Goal: Task Accomplishment & Management: Manage account settings

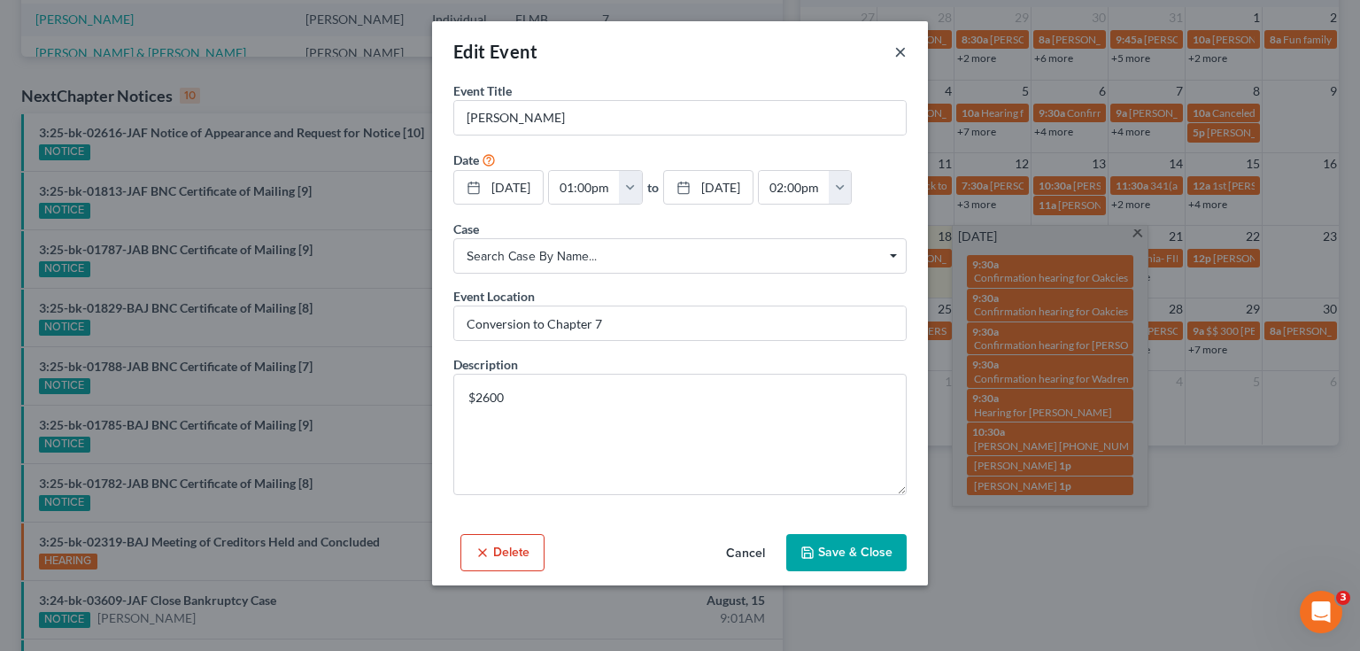
click at [900, 50] on button "×" at bounding box center [900, 51] width 12 height 21
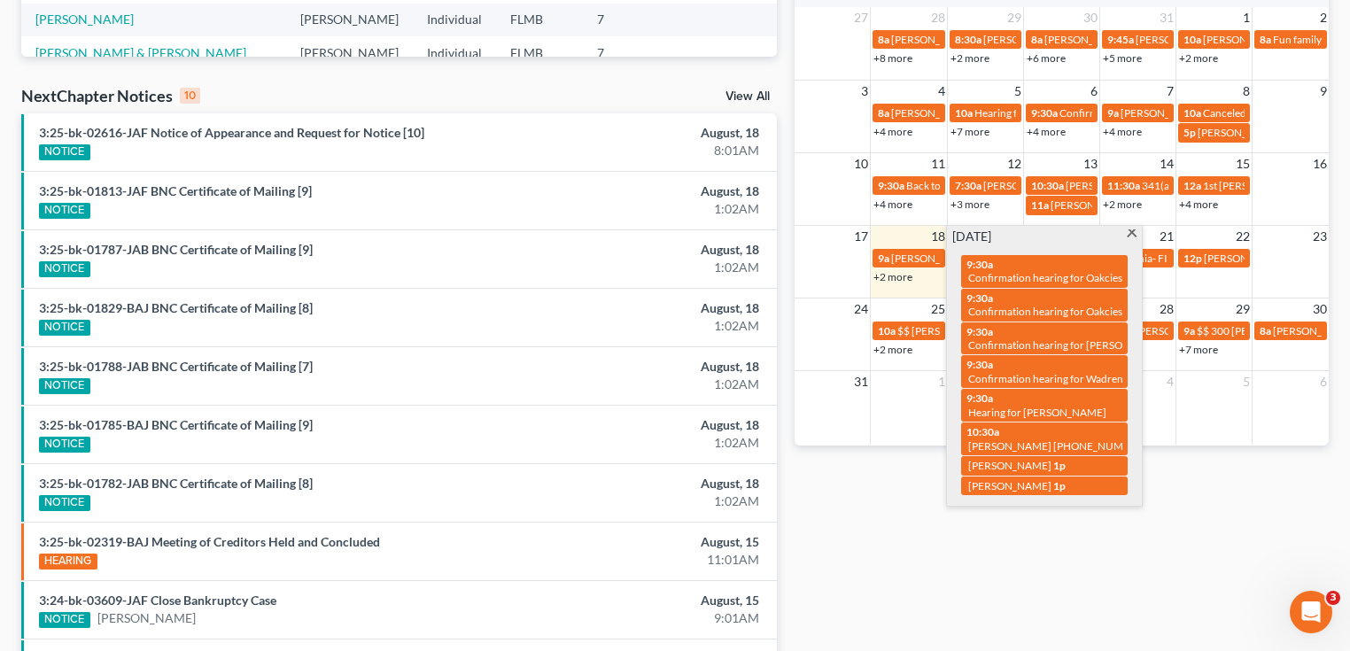
click at [1028, 576] on div "Monthly Progress Bankruptcy Bankruptcy [DATE] [DATE] [DATE] [DATE] [DATE] [DATE…" at bounding box center [1061, 170] width 552 height 1146
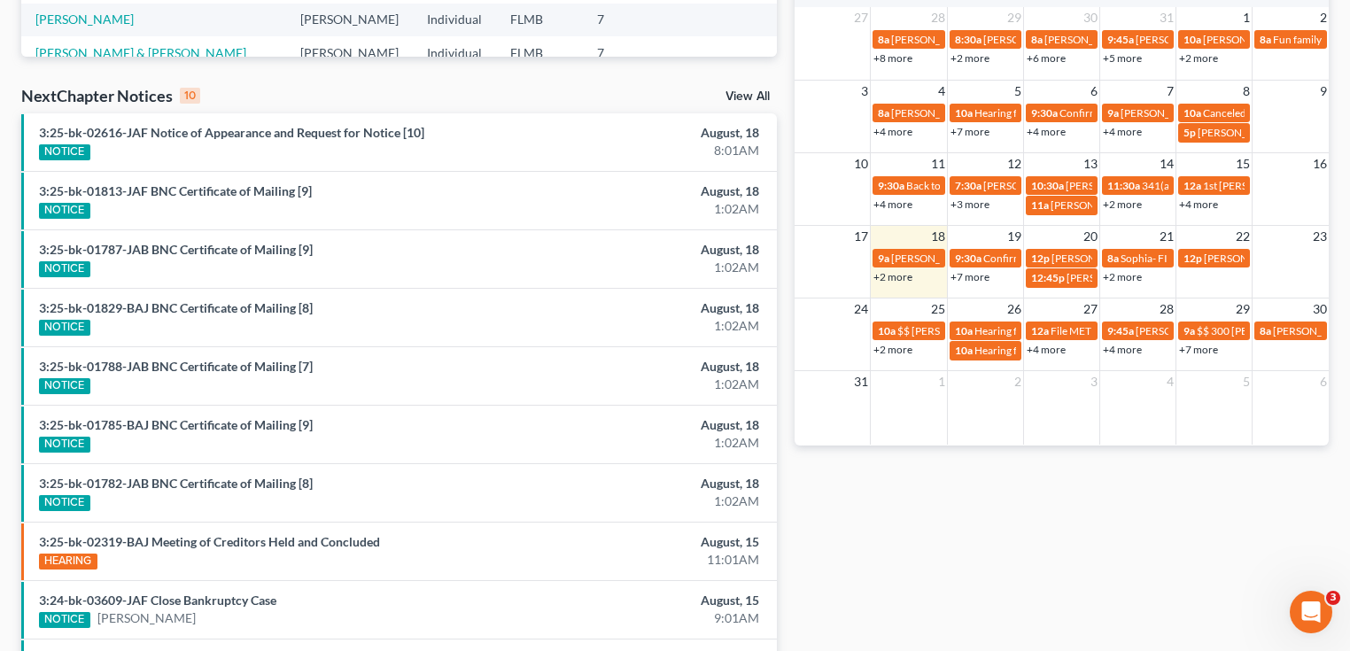
click at [984, 280] on link "+7 more" at bounding box center [969, 276] width 39 height 13
click at [1180, 577] on div "Monthly Progress Bankruptcy Bankruptcy [DATE] [DATE] [DATE] [DATE] [DATE] [DATE…" at bounding box center [1061, 170] width 552 height 1146
click at [1063, 237] on td "20" at bounding box center [1061, 236] width 76 height 22
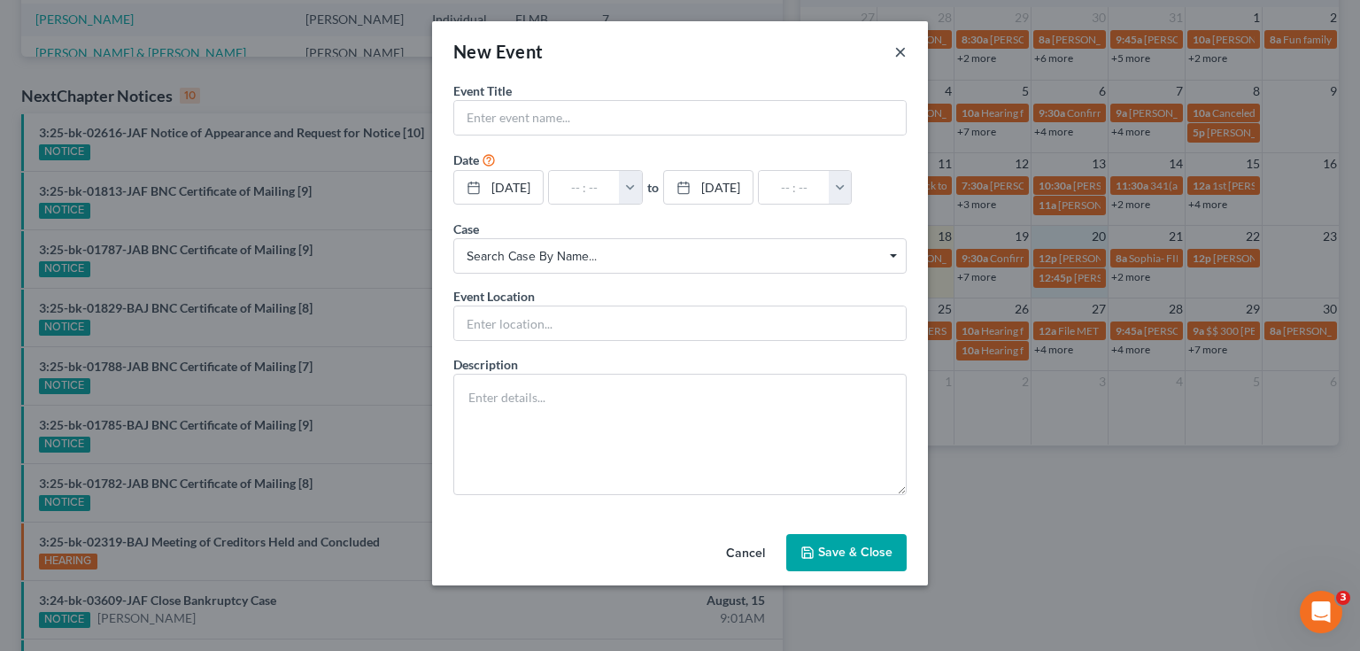
click at [900, 53] on button "×" at bounding box center [900, 51] width 12 height 21
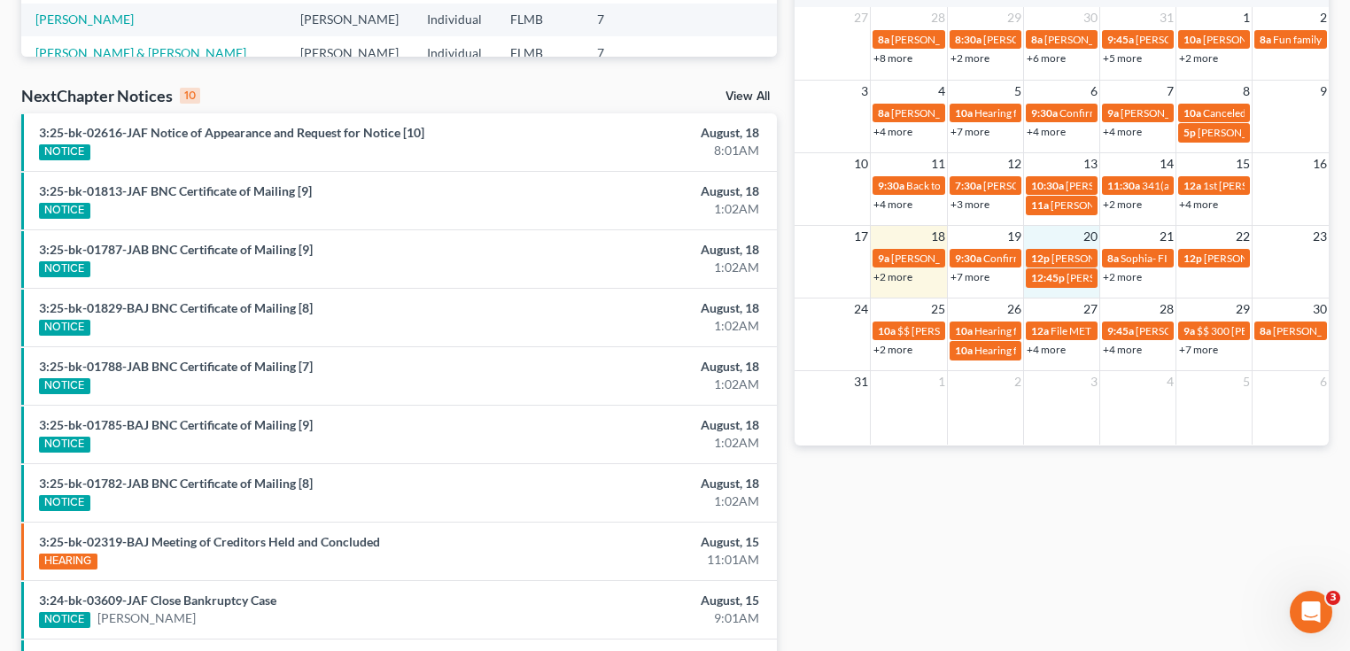
click at [1044, 236] on td "20" at bounding box center [1061, 236] width 76 height 22
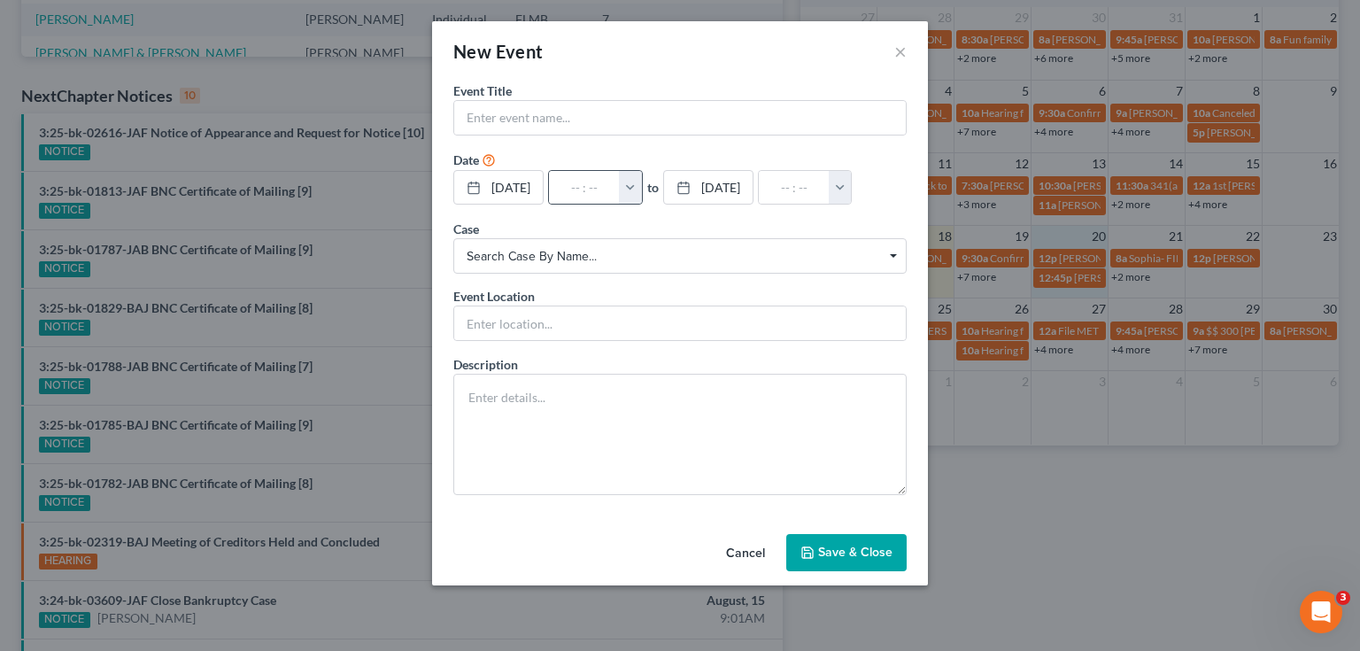
click at [642, 182] on button "button" at bounding box center [630, 188] width 23 height 34
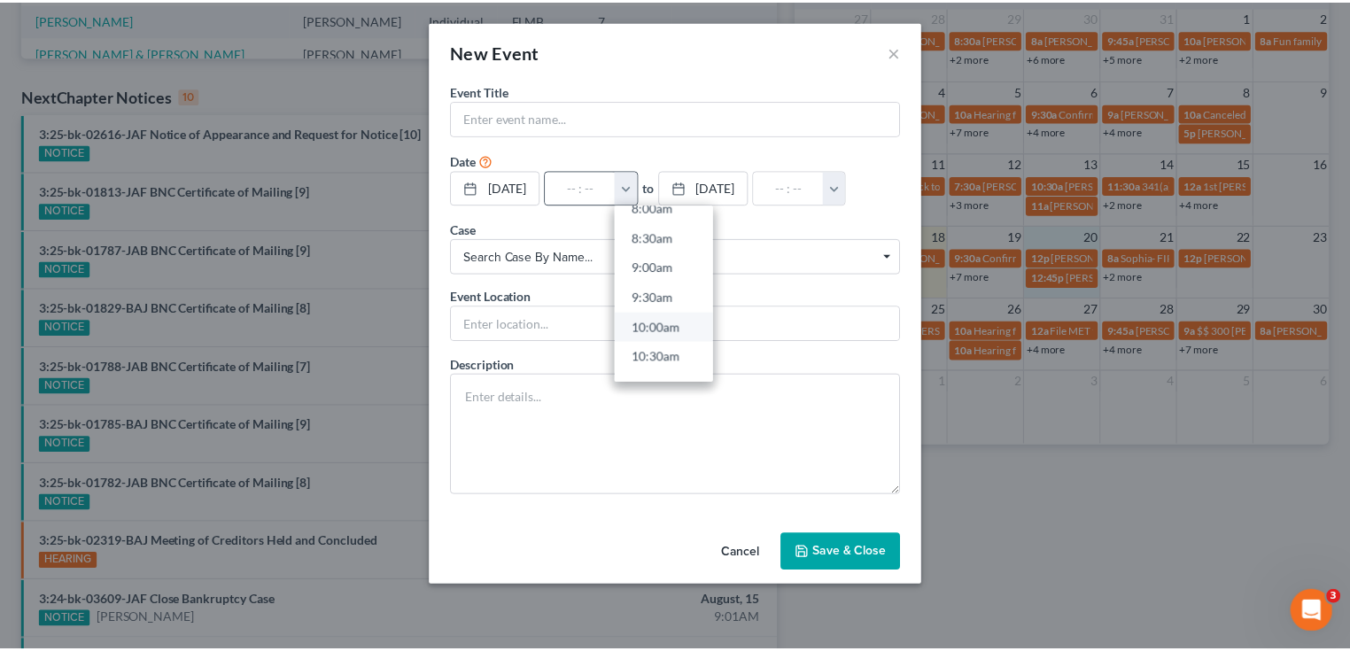
scroll to position [496, 0]
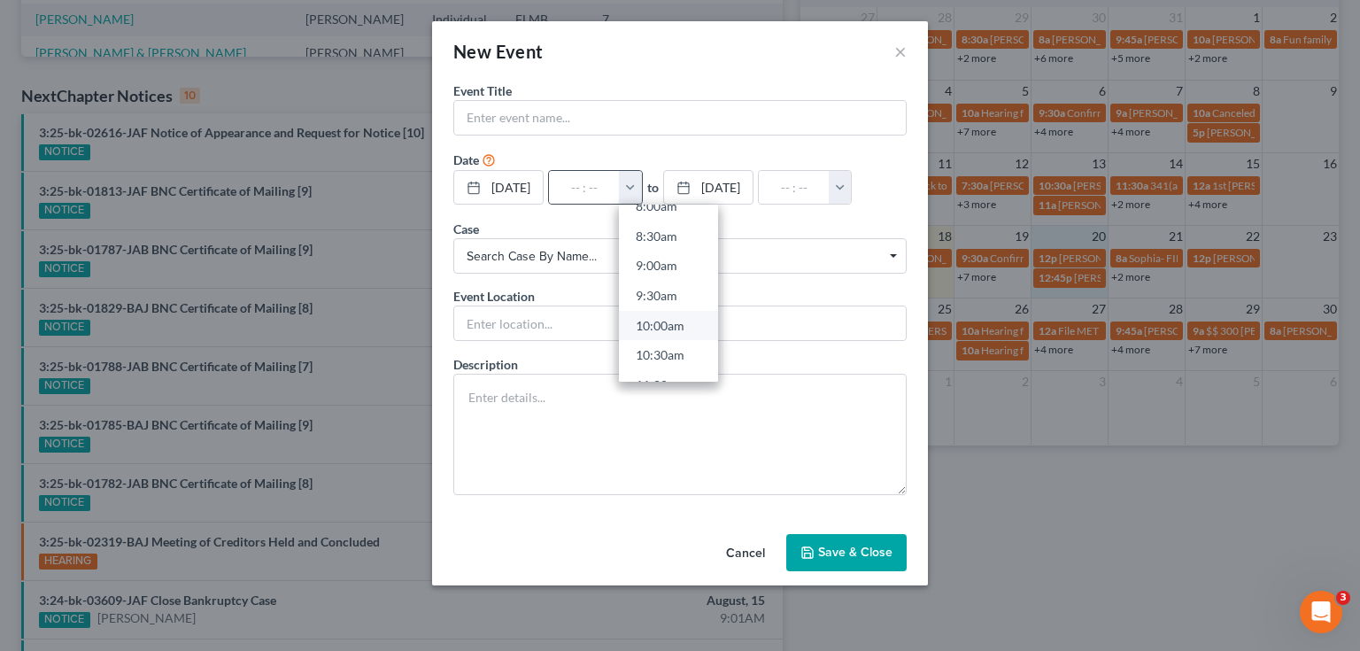
click at [680, 322] on link "10:00am" at bounding box center [668, 326] width 99 height 30
type input "10:00am"
type input "11:00am"
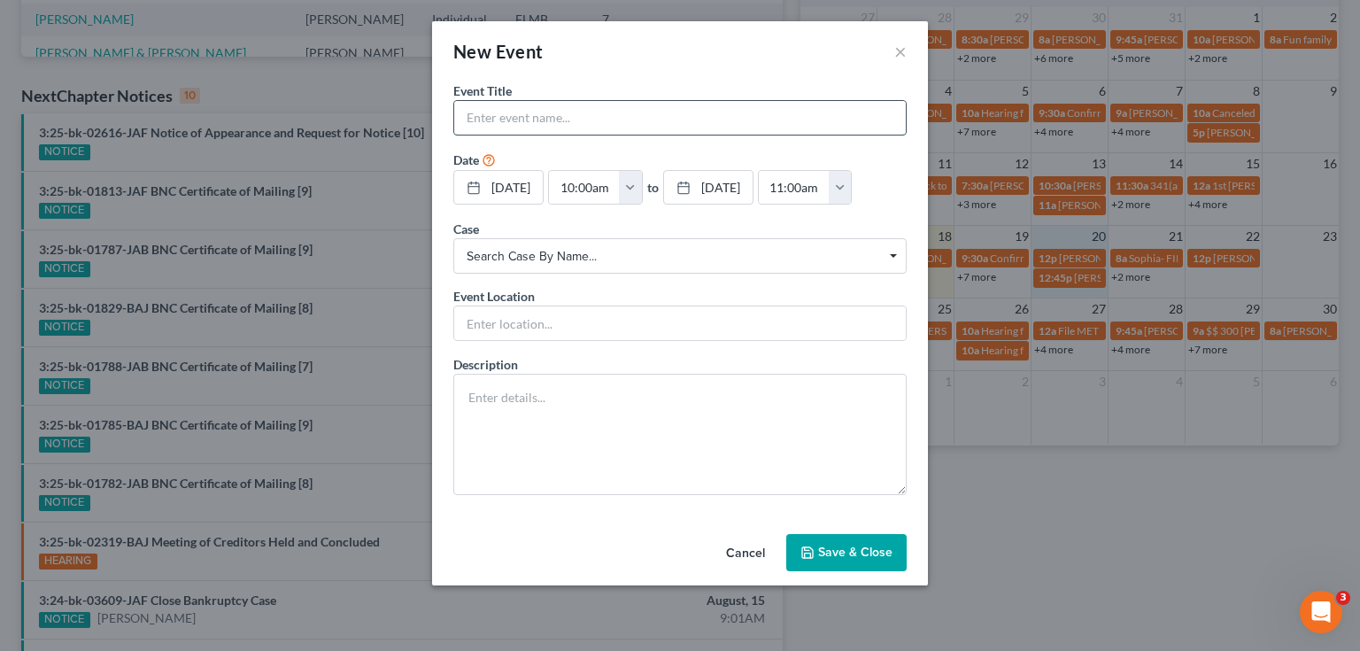
click at [629, 117] on input "text" at bounding box center [680, 118] width 452 height 34
type input "[PERSON_NAME]"
click at [594, 319] on input "text" at bounding box center [680, 323] width 452 height 34
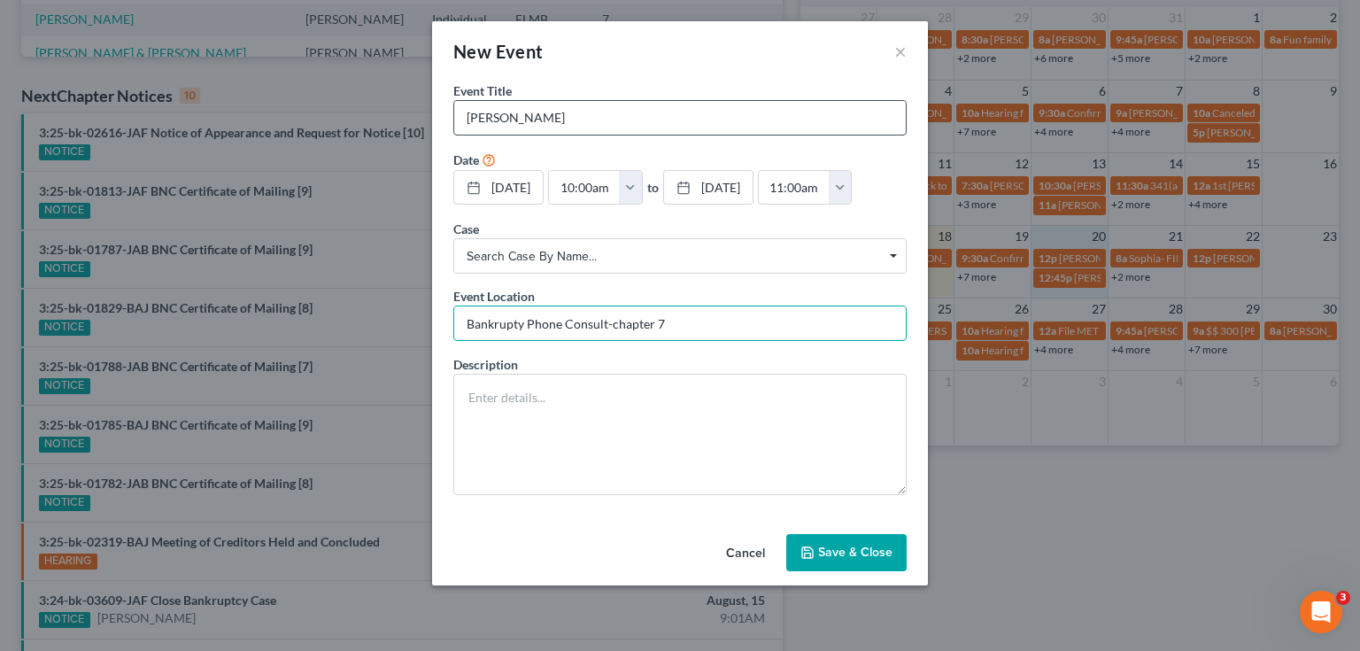
type input "Bankrupty Phone Consult-chapter 7"
click at [570, 120] on input "[PERSON_NAME]" at bounding box center [680, 118] width 452 height 34
type input "[PERSON_NAME]-"
click at [844, 545] on button "Save & Close" at bounding box center [846, 552] width 120 height 37
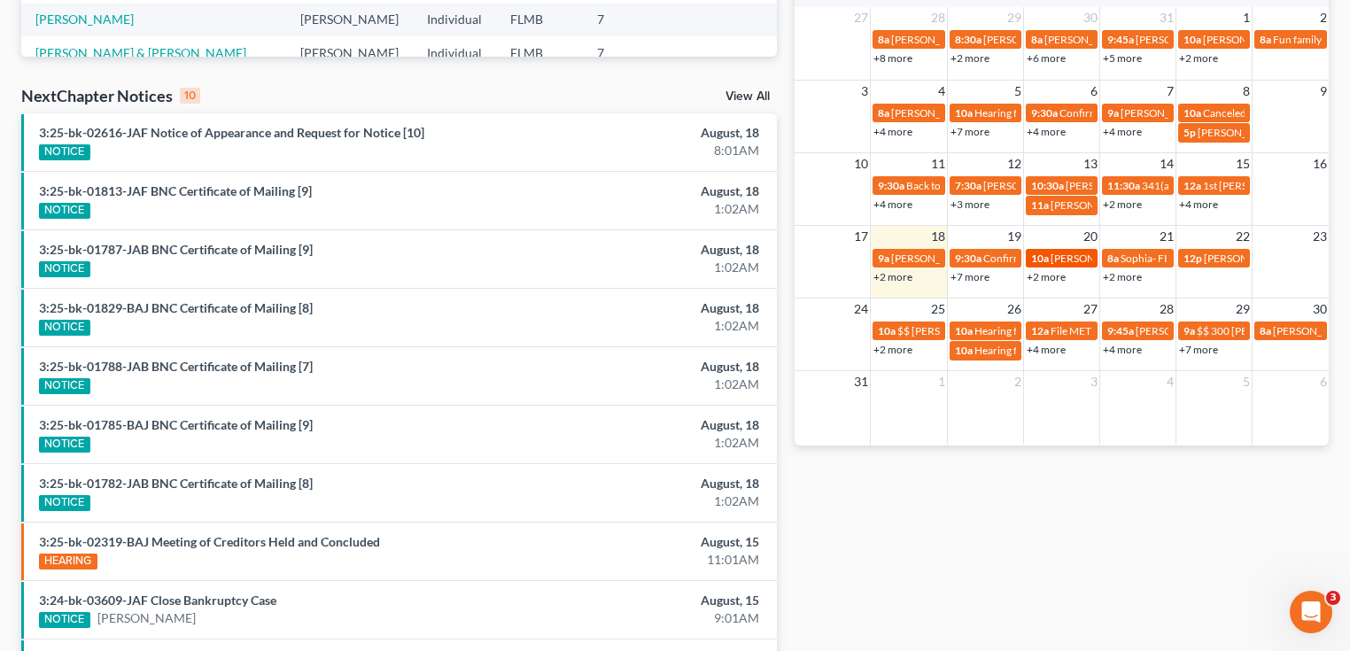
click at [1061, 255] on span "[PERSON_NAME]-" at bounding box center [1093, 257] width 87 height 13
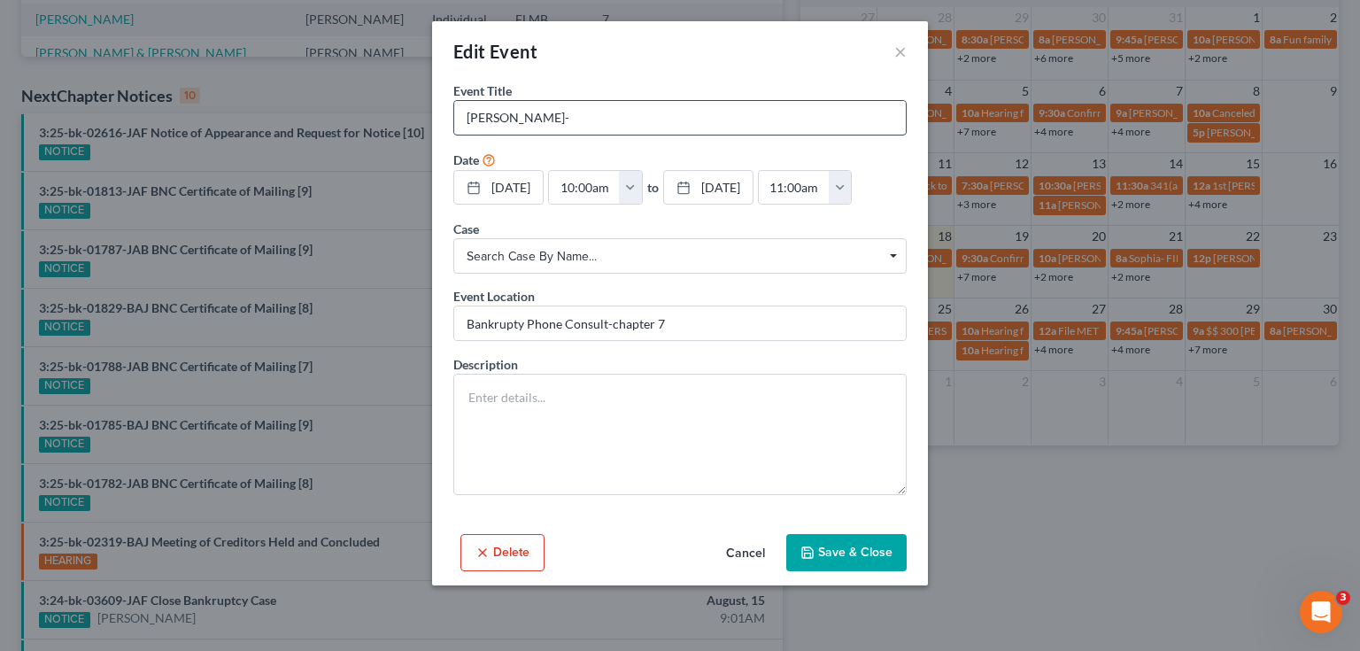
click at [677, 120] on input "[PERSON_NAME]-" at bounding box center [680, 118] width 452 height 34
type input "[PERSON_NAME]-904-566-0149"
click at [852, 546] on button "Save & Close" at bounding box center [846, 552] width 120 height 37
